Goal: Transaction & Acquisition: Purchase product/service

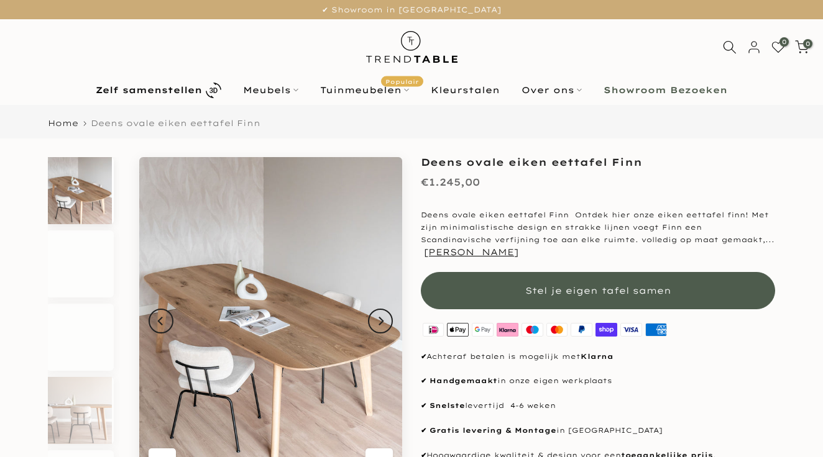
click at [490, 272] on button "Stel je eigen tafel samen" at bounding box center [598, 290] width 354 height 37
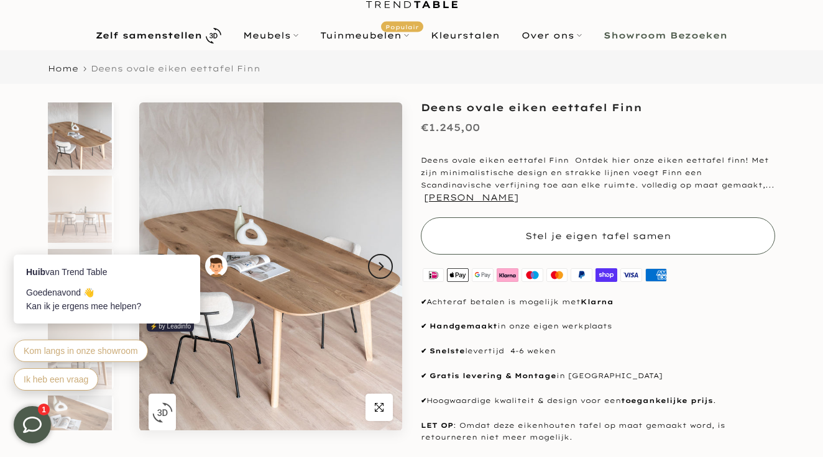
click at [534, 230] on span "Stel je eigen tafel samen" at bounding box center [598, 236] width 146 height 12
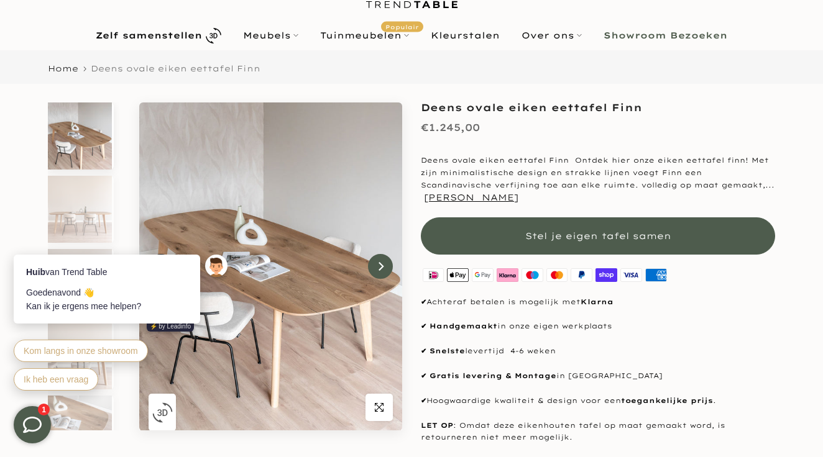
click at [381, 265] on icon "Next" at bounding box center [380, 266] width 5 height 9
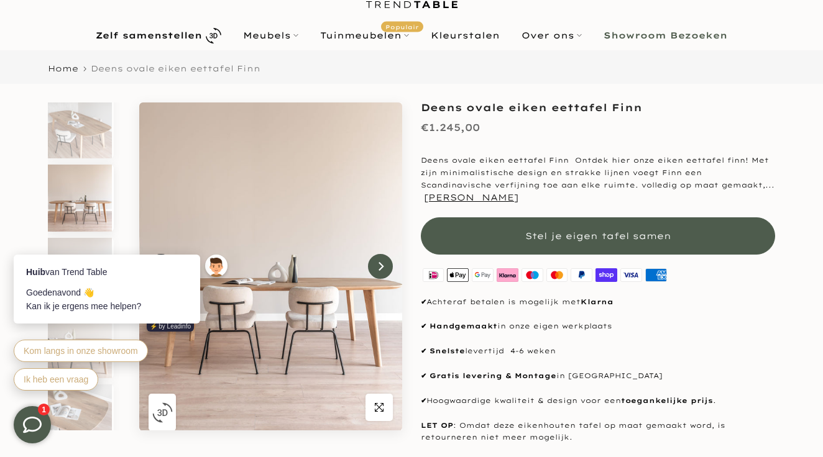
click at [381, 265] on icon "Next" at bounding box center [380, 266] width 5 height 9
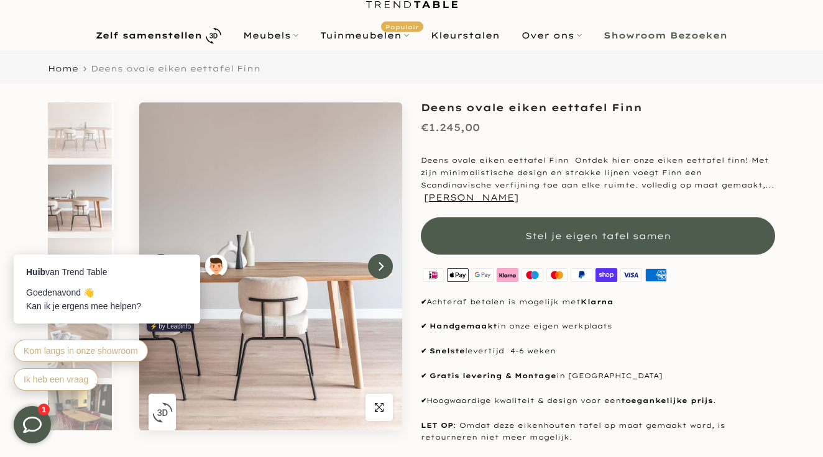
click at [381, 265] on icon "Next" at bounding box center [380, 266] width 5 height 9
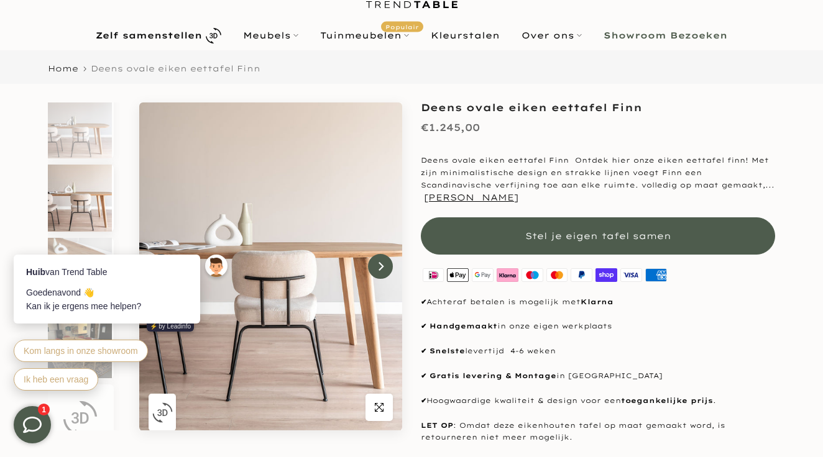
click at [381, 265] on icon "Next" at bounding box center [380, 266] width 5 height 9
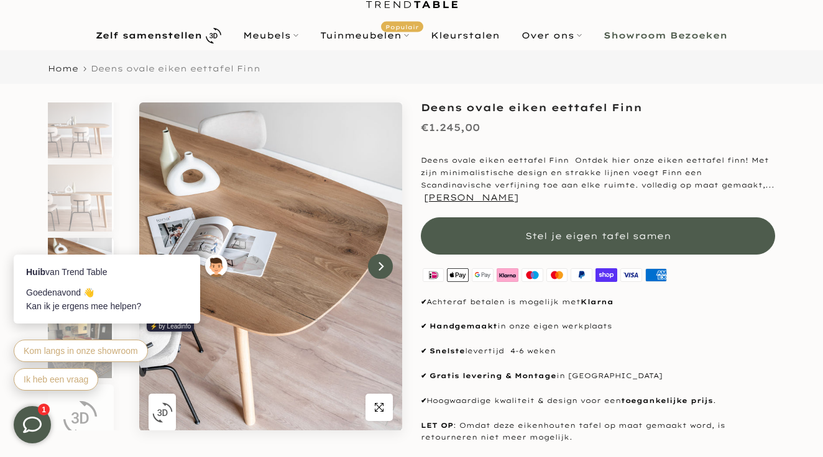
scroll to position [178, 0]
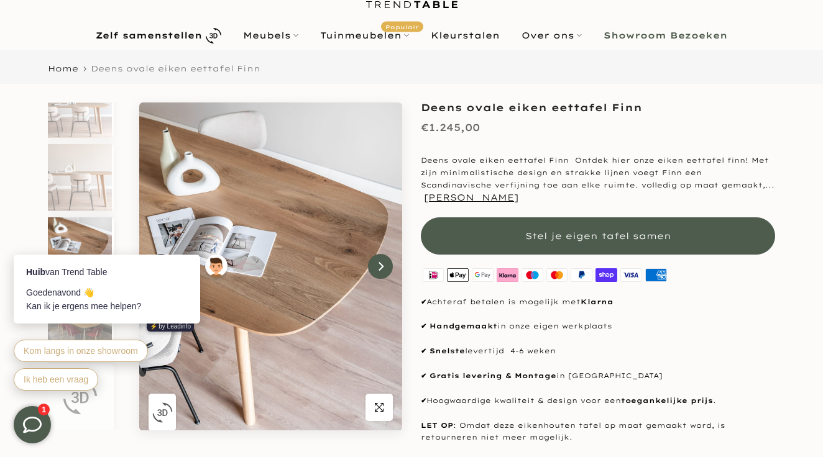
click at [381, 265] on icon "Next" at bounding box center [380, 266] width 5 height 9
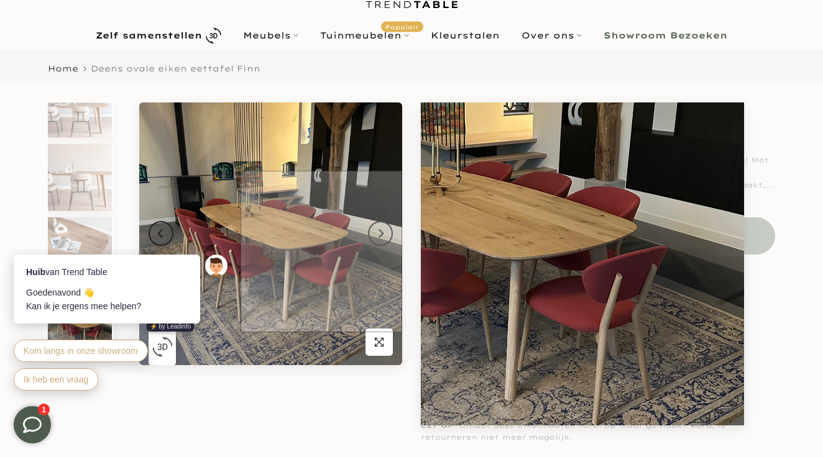
scroll to position [244, 0]
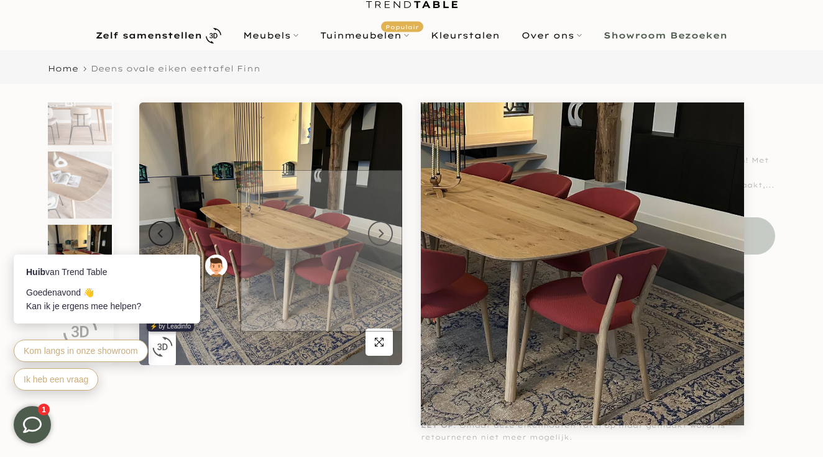
click at [382, 251] on img at bounding box center [270, 234] width 263 height 263
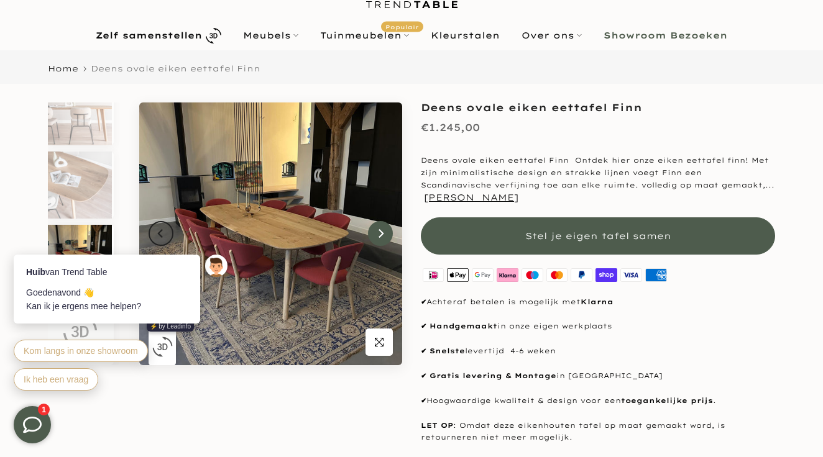
click at [383, 235] on icon "Next" at bounding box center [380, 233] width 5 height 9
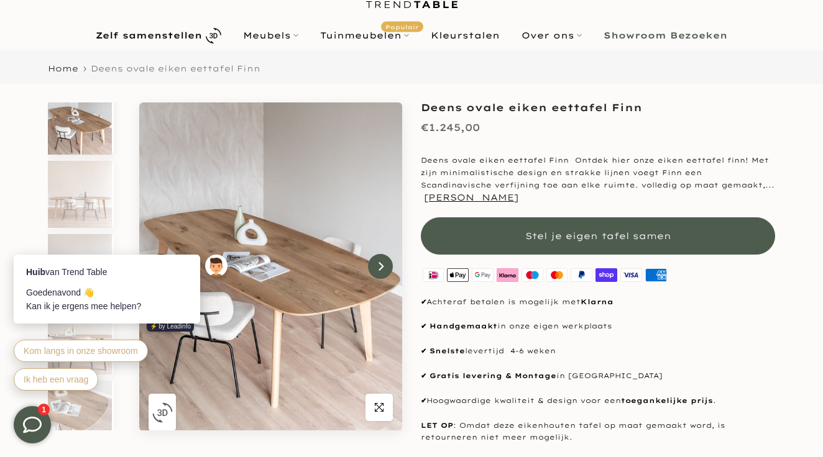
scroll to position [0, 0]
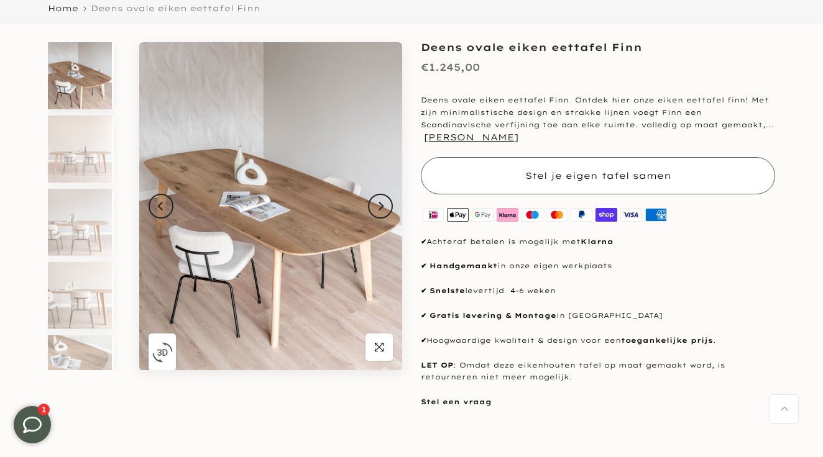
scroll to position [116, 0]
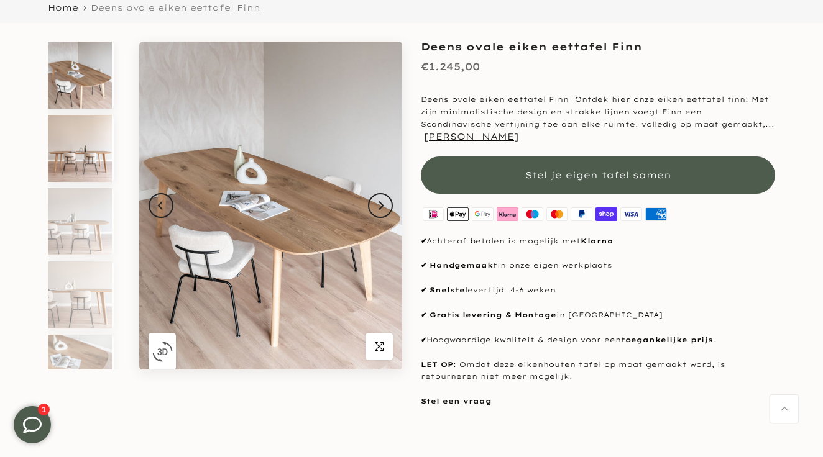
click at [66, 147] on img at bounding box center [80, 148] width 64 height 67
